Goal: Check status: Check status

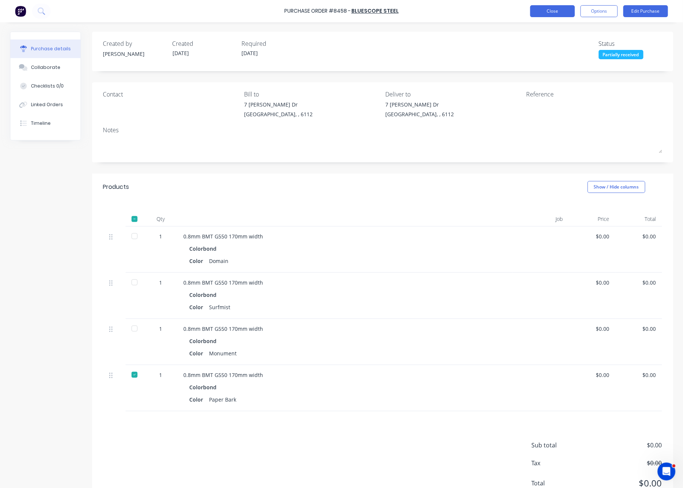
click at [565, 12] on button "Close" at bounding box center [552, 11] width 45 height 12
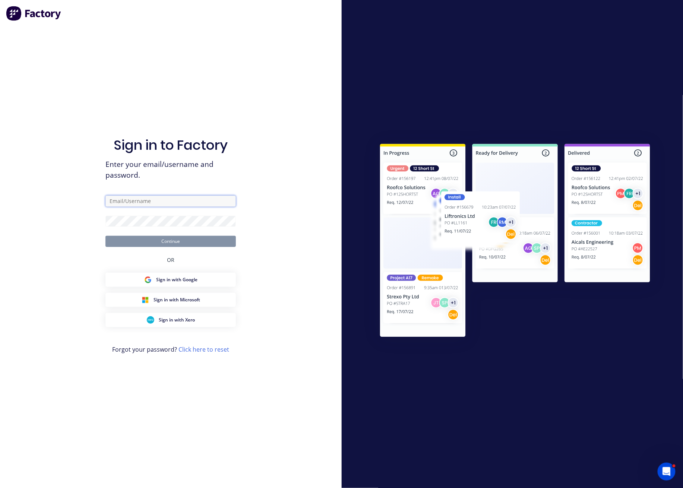
click at [169, 201] on input "text" at bounding box center [170, 201] width 130 height 11
type input "[PERSON_NAME][EMAIL_ADDRESS][DOMAIN_NAME]"
click at [172, 242] on button "Continue" at bounding box center [170, 241] width 130 height 11
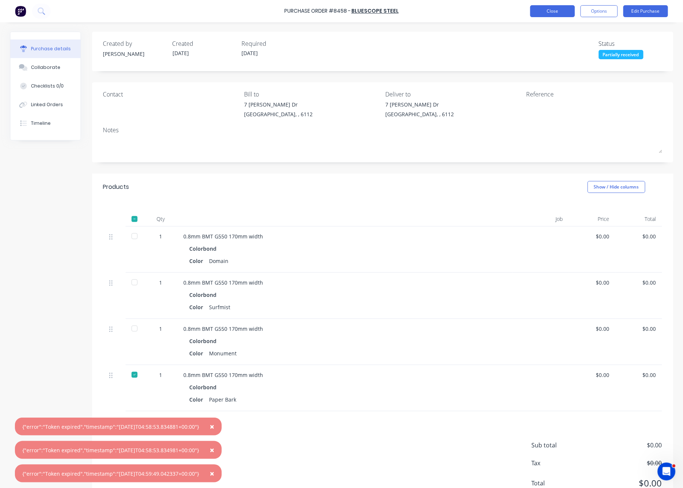
click at [553, 9] on button "Close" at bounding box center [552, 11] width 45 height 12
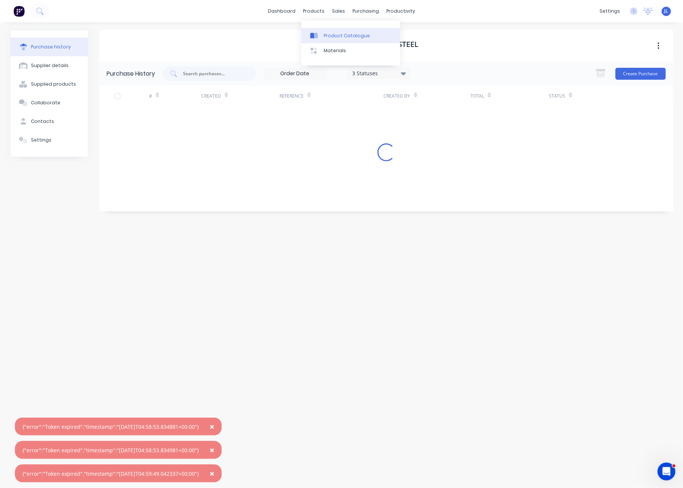
click at [318, 31] on link "Product Catalogue" at bounding box center [350, 35] width 99 height 15
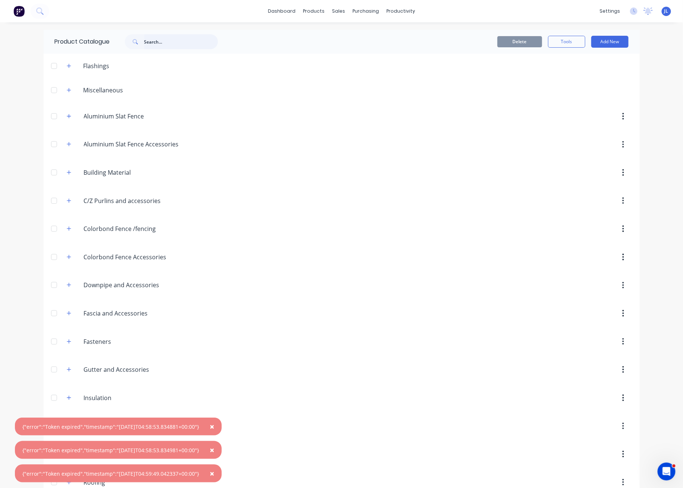
click at [162, 44] on input "text" at bounding box center [181, 41] width 74 height 15
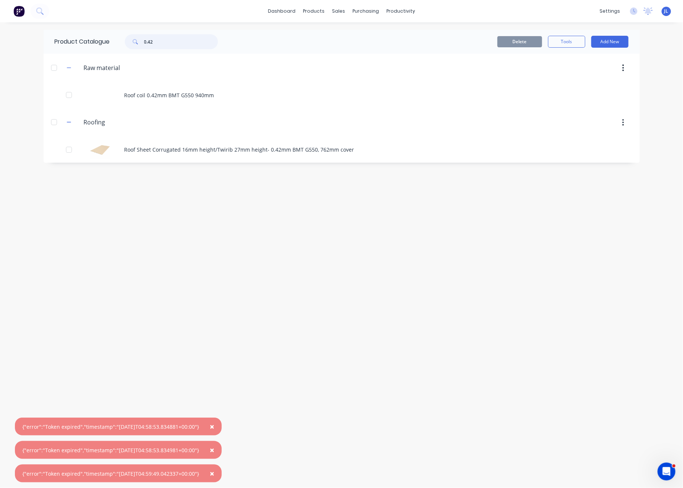
type input "0.42"
click at [214, 425] on span "×" at bounding box center [212, 426] width 4 height 10
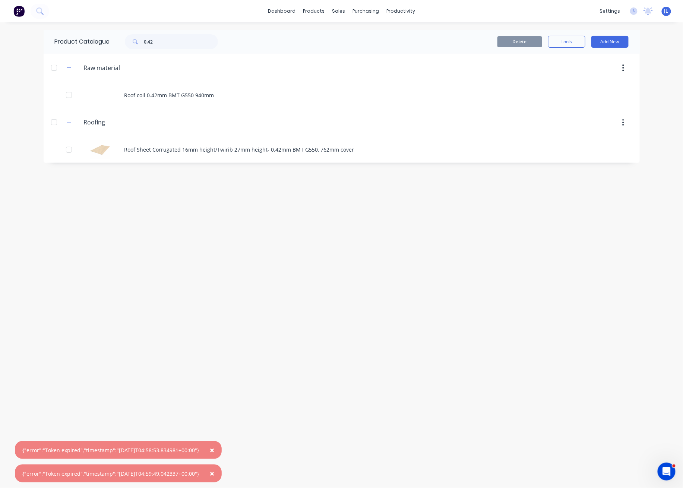
click at [214, 450] on span "×" at bounding box center [212, 450] width 4 height 10
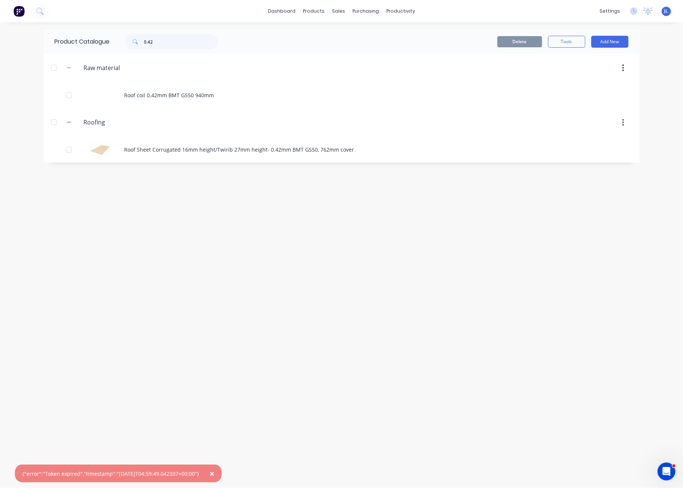
click at [221, 474] on button "×" at bounding box center [211, 473] width 19 height 18
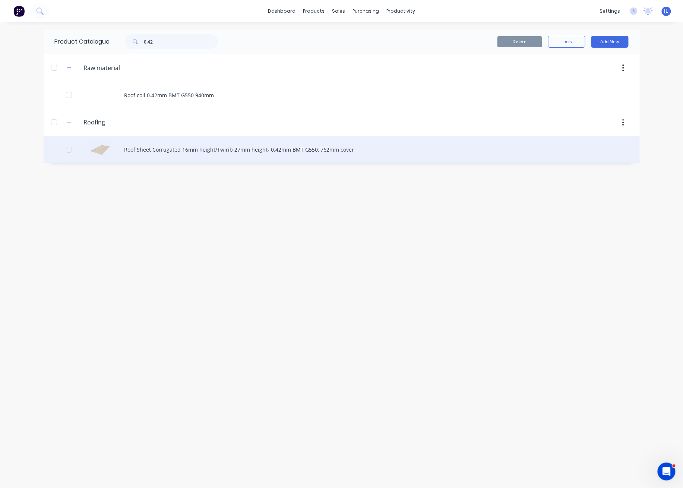
click at [239, 154] on div "Roof Sheet Corrugated 16mm height/Twirib 27mm height- 0.42mm BMT G550, 762mm co…" at bounding box center [342, 149] width 596 height 26
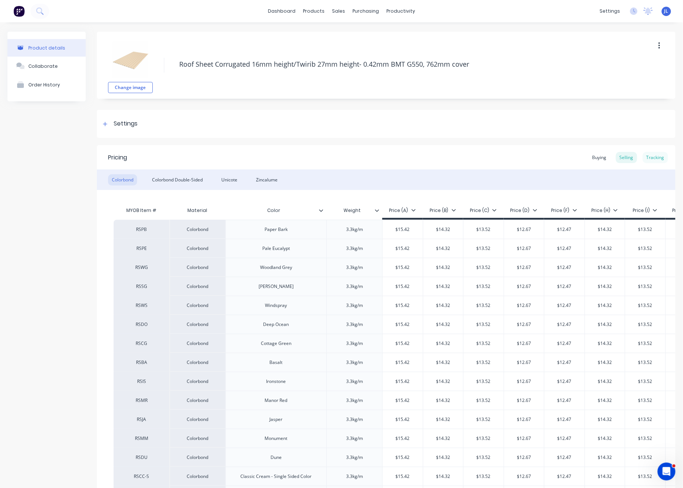
click at [645, 157] on div "Tracking" at bounding box center [654, 157] width 25 height 11
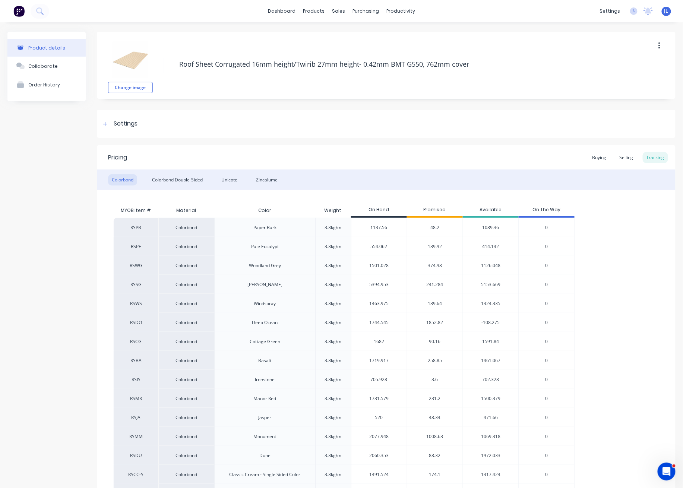
click at [435, 226] on span "48.2" at bounding box center [434, 227] width 9 height 7
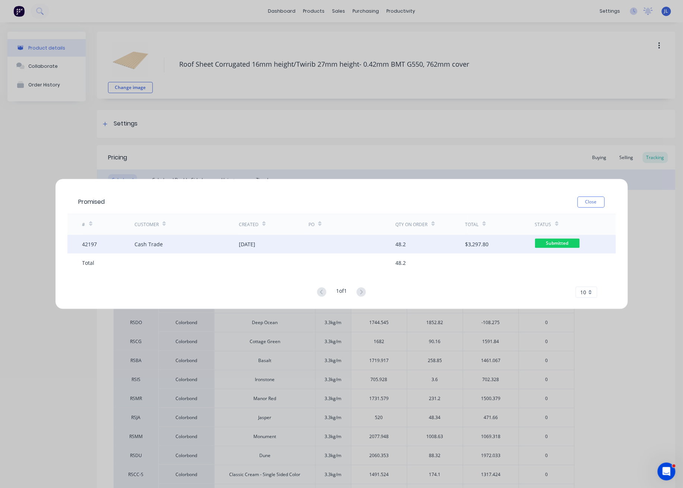
click at [402, 248] on div "48.2" at bounding box center [431, 244] width 70 height 19
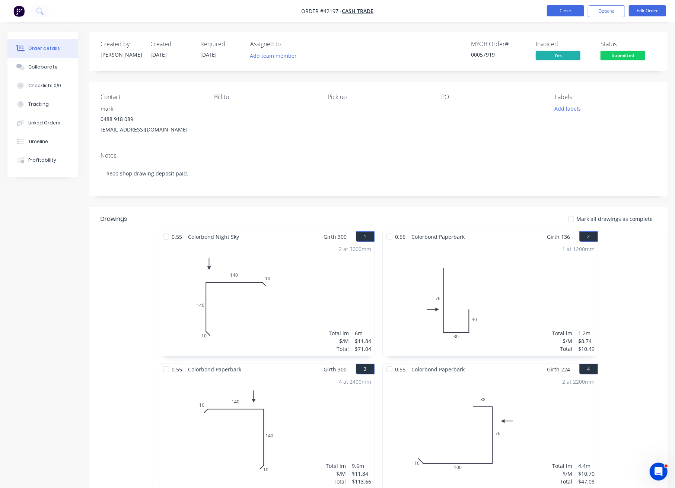
click at [556, 13] on button "Close" at bounding box center [565, 10] width 37 height 11
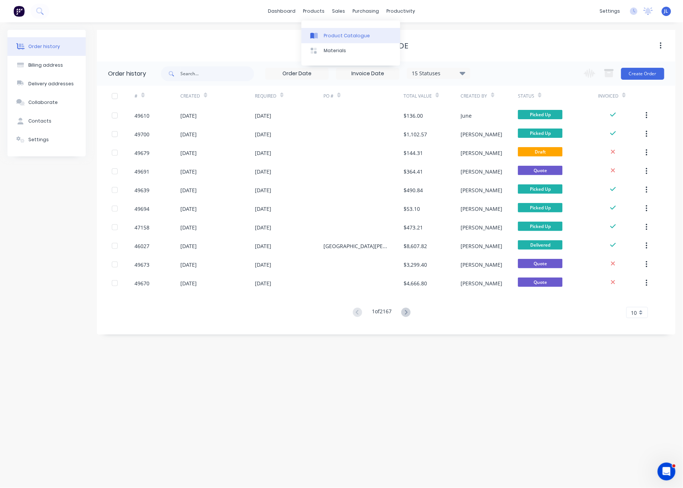
click at [337, 37] on div "Product Catalogue" at bounding box center [347, 35] width 46 height 7
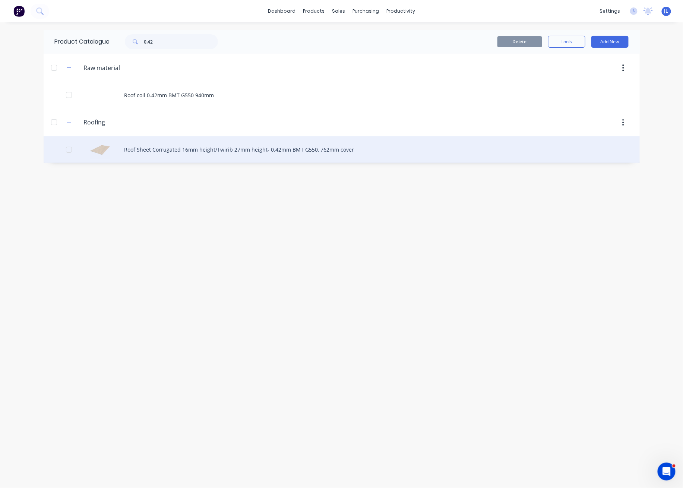
click at [197, 149] on div "Roof Sheet Corrugated 16mm height/Twirib 27mm height- 0.42mm BMT G550, 762mm co…" at bounding box center [342, 149] width 596 height 26
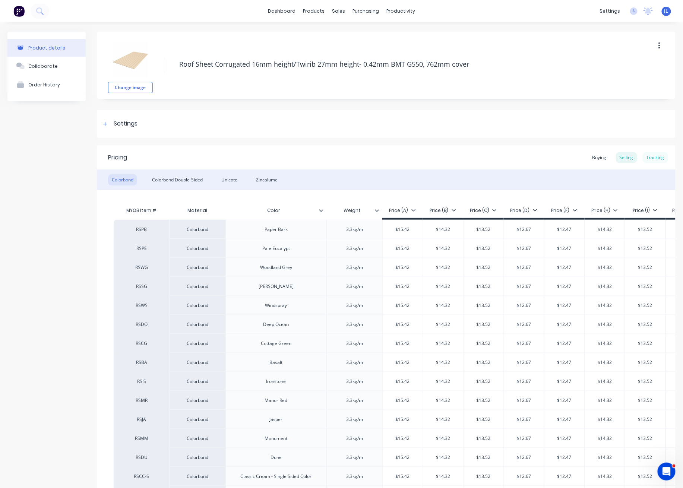
click at [646, 158] on div "Tracking" at bounding box center [654, 157] width 25 height 11
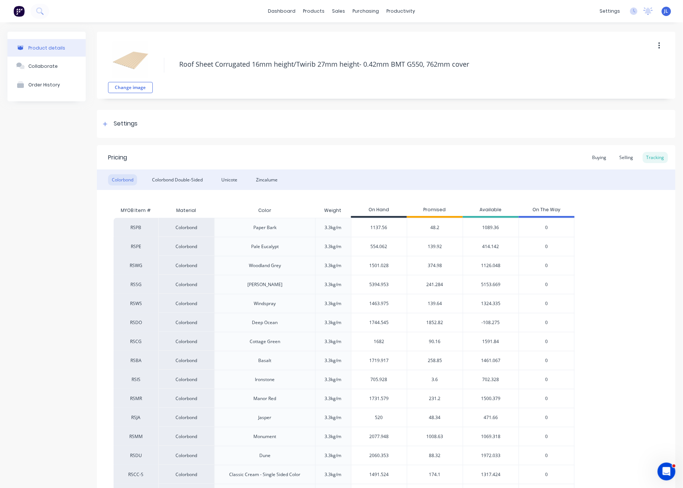
click at [435, 247] on span "139.92" at bounding box center [435, 246] width 14 height 7
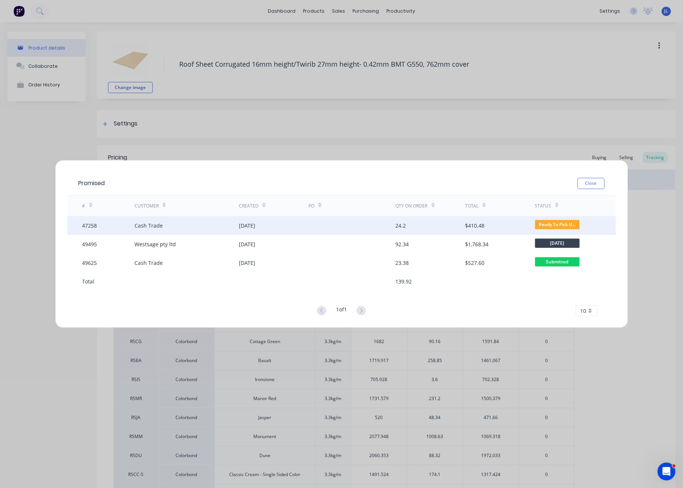
drag, startPoint x: 321, startPoint y: 224, endPoint x: 84, endPoint y: 223, distance: 236.5
click at [85, 224] on div "47258" at bounding box center [89, 226] width 15 height 8
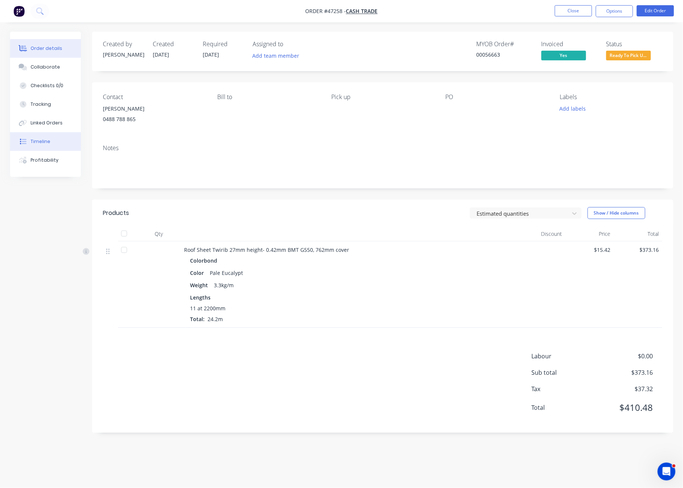
click at [42, 143] on div "Timeline" at bounding box center [41, 141] width 20 height 7
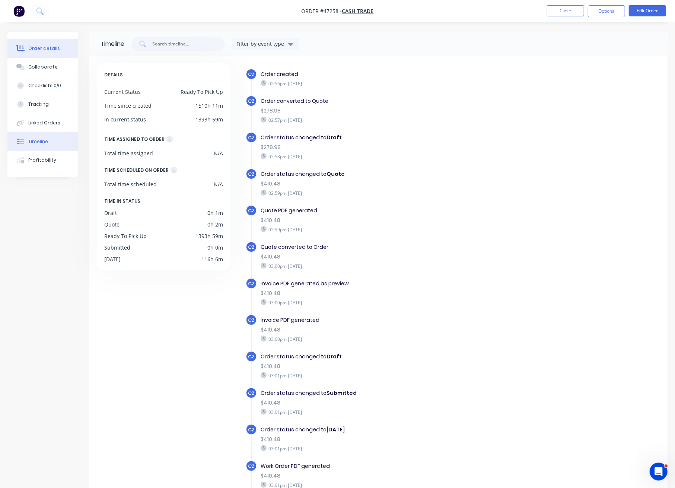
click at [26, 42] on button "Order details" at bounding box center [42, 48] width 71 height 19
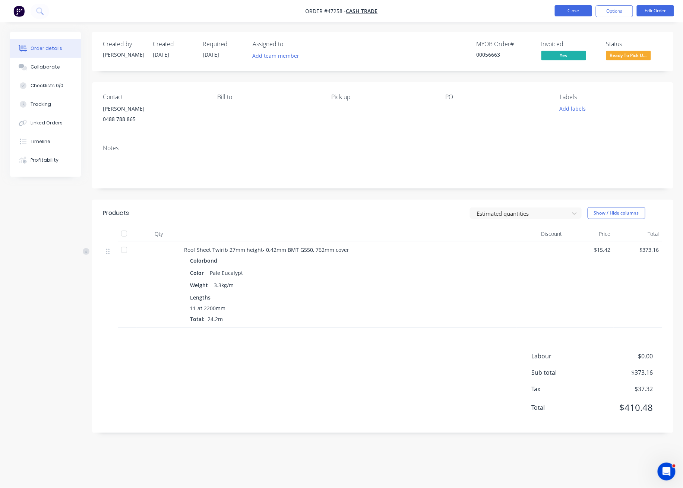
click at [573, 5] on button "Close" at bounding box center [573, 10] width 37 height 11
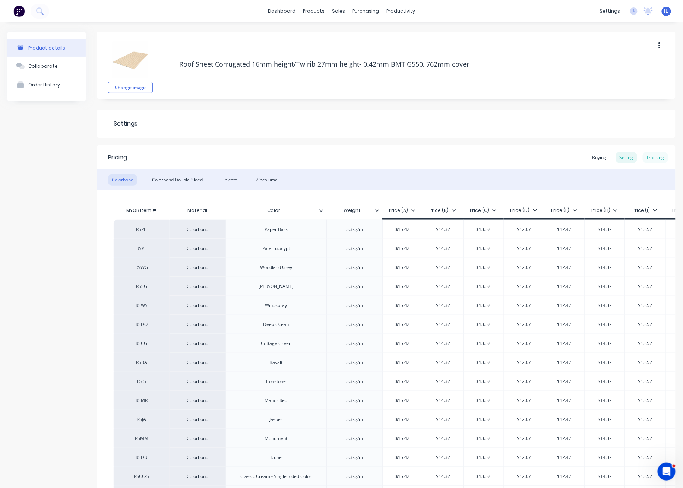
click at [656, 161] on div "Tracking" at bounding box center [654, 157] width 25 height 11
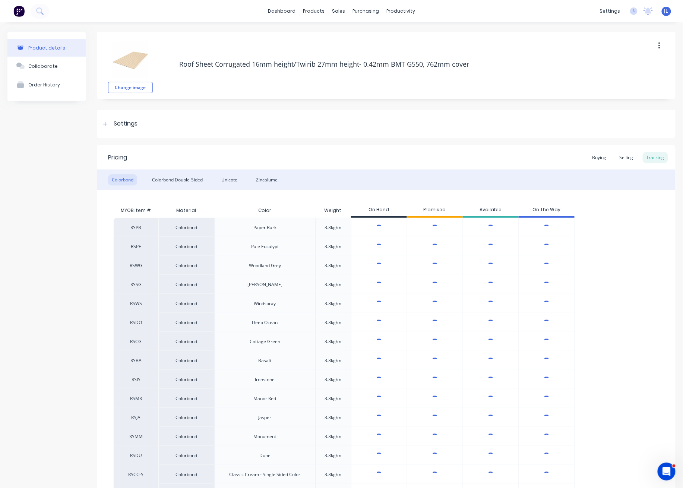
type textarea "x"
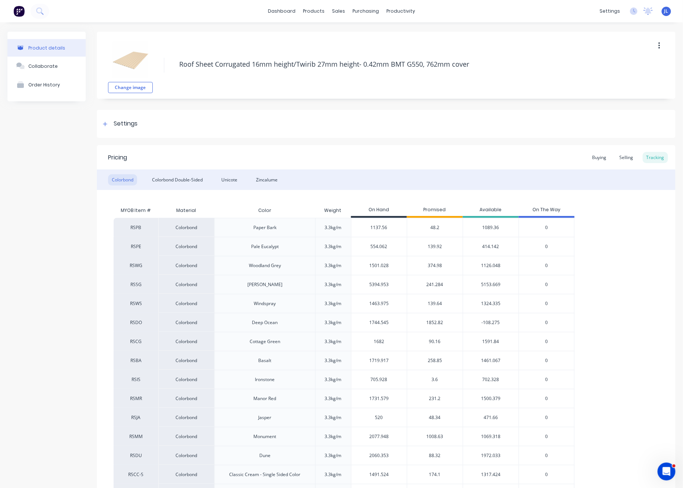
click at [438, 248] on span "139.92" at bounding box center [435, 246] width 14 height 7
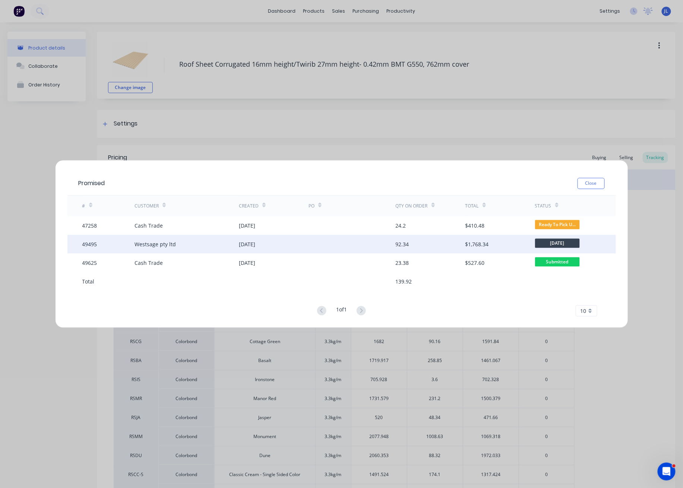
click at [200, 247] on div "Westsage pty ltd" at bounding box center [186, 244] width 104 height 19
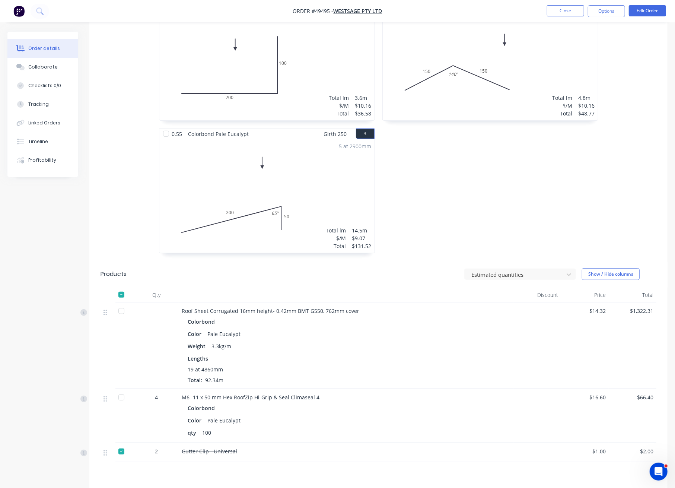
scroll to position [319, 0]
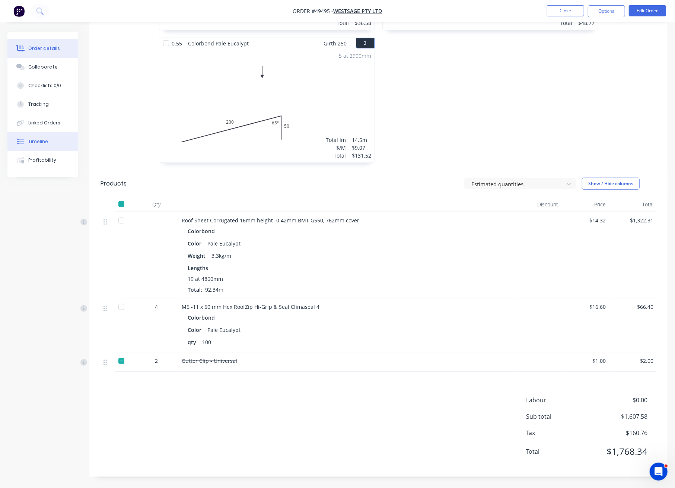
click at [55, 143] on button "Timeline" at bounding box center [42, 141] width 71 height 19
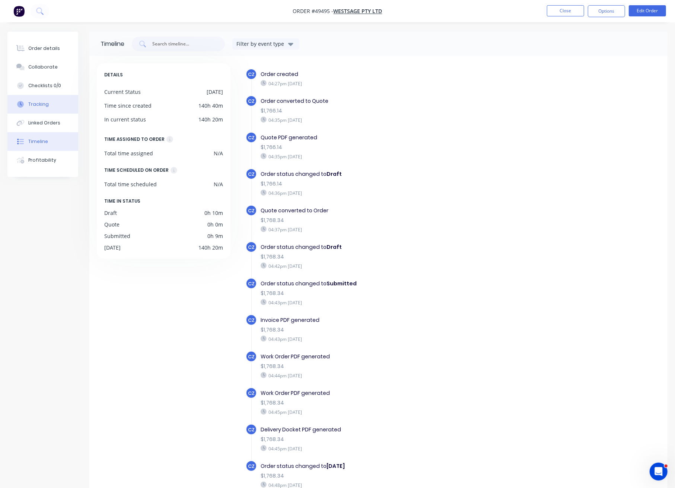
click at [54, 104] on button "Tracking" at bounding box center [42, 104] width 71 height 19
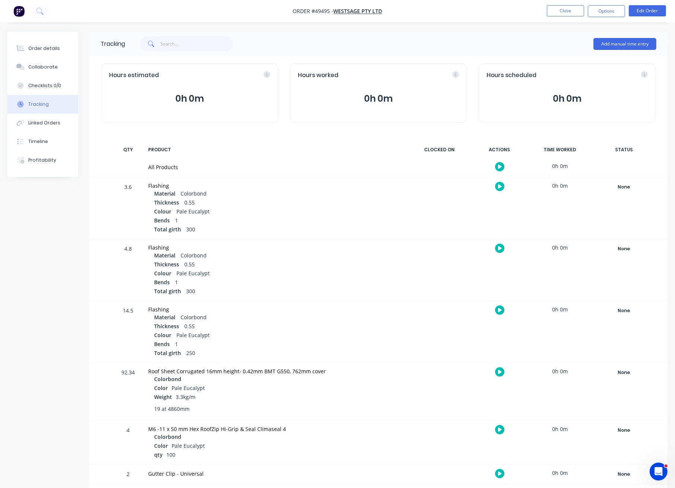
scroll to position [3, 0]
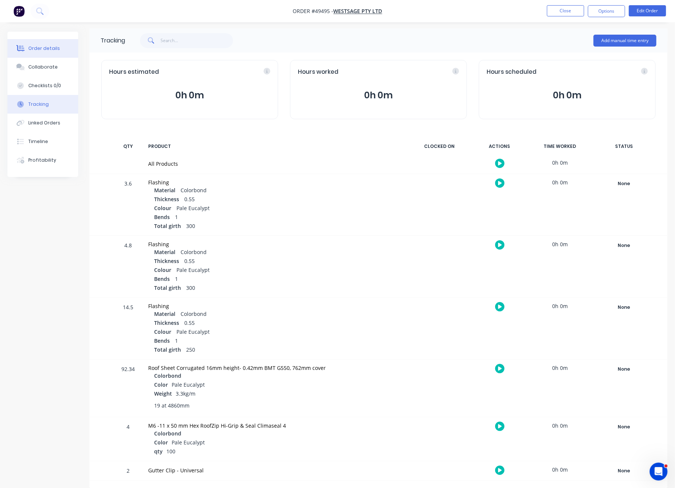
click at [34, 53] on button "Order details" at bounding box center [42, 48] width 71 height 19
